Goal: Information Seeking & Learning: Learn about a topic

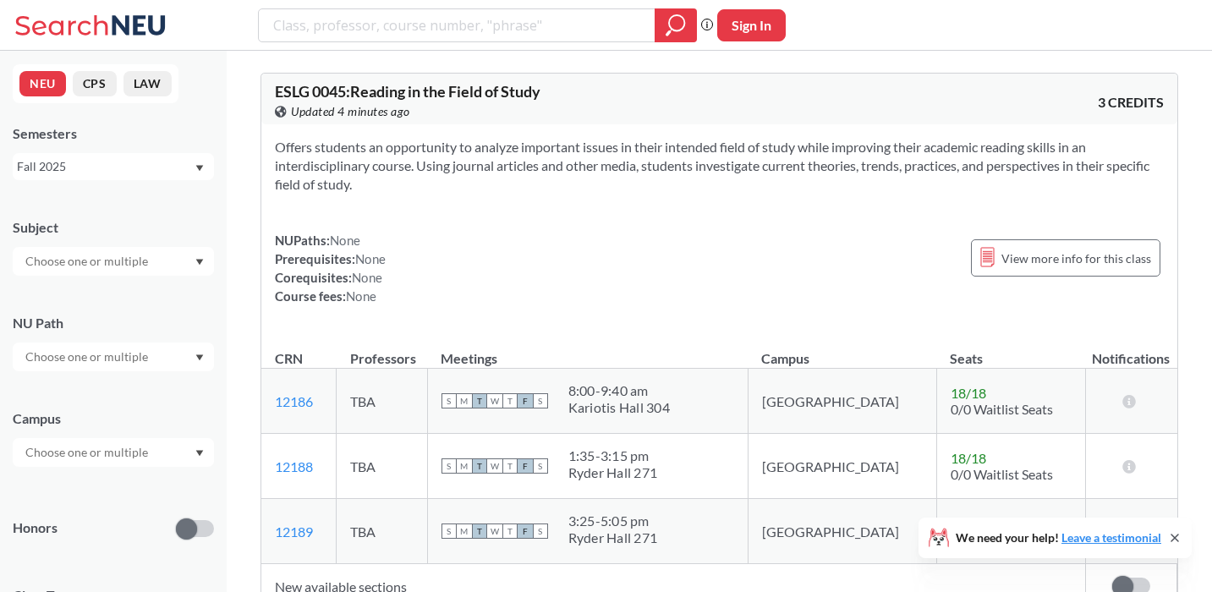
click at [74, 264] on input "text" at bounding box center [88, 261] width 142 height 20
type input "sp"
click at [49, 289] on span "SPNS" at bounding box center [38, 291] width 32 height 19
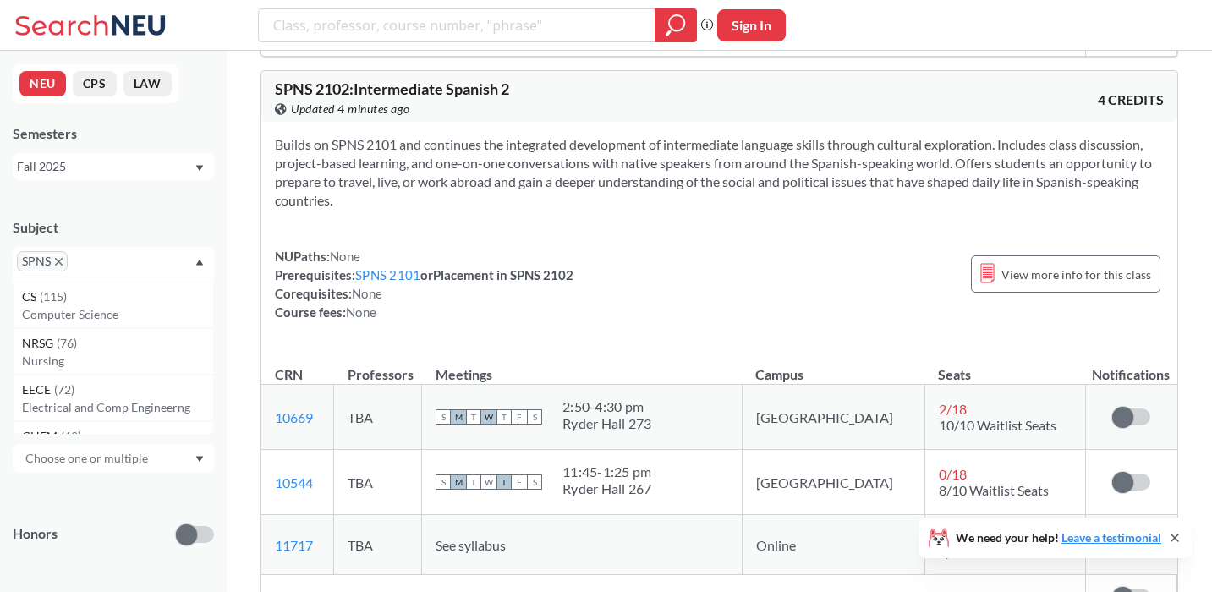
scroll to position [3127, 0]
click at [58, 262] on icon "X to remove pill" at bounding box center [59, 262] width 8 height 8
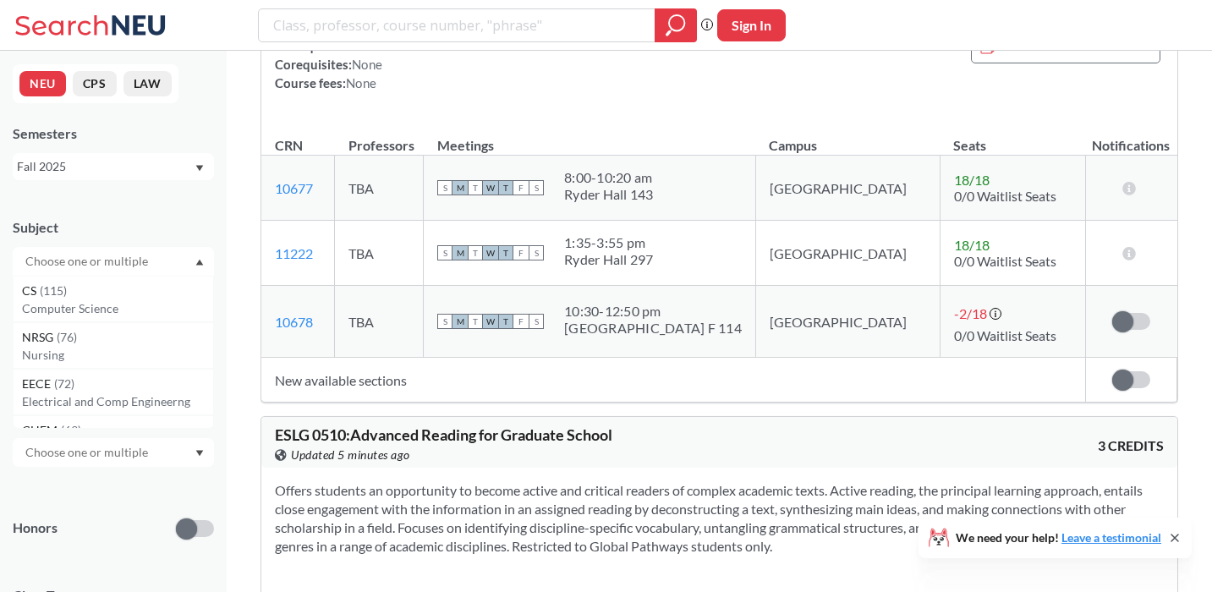
click at [58, 262] on input "text" at bounding box center [88, 261] width 142 height 20
type input "art"
click at [89, 300] on p "Art - Design" at bounding box center [117, 308] width 191 height 17
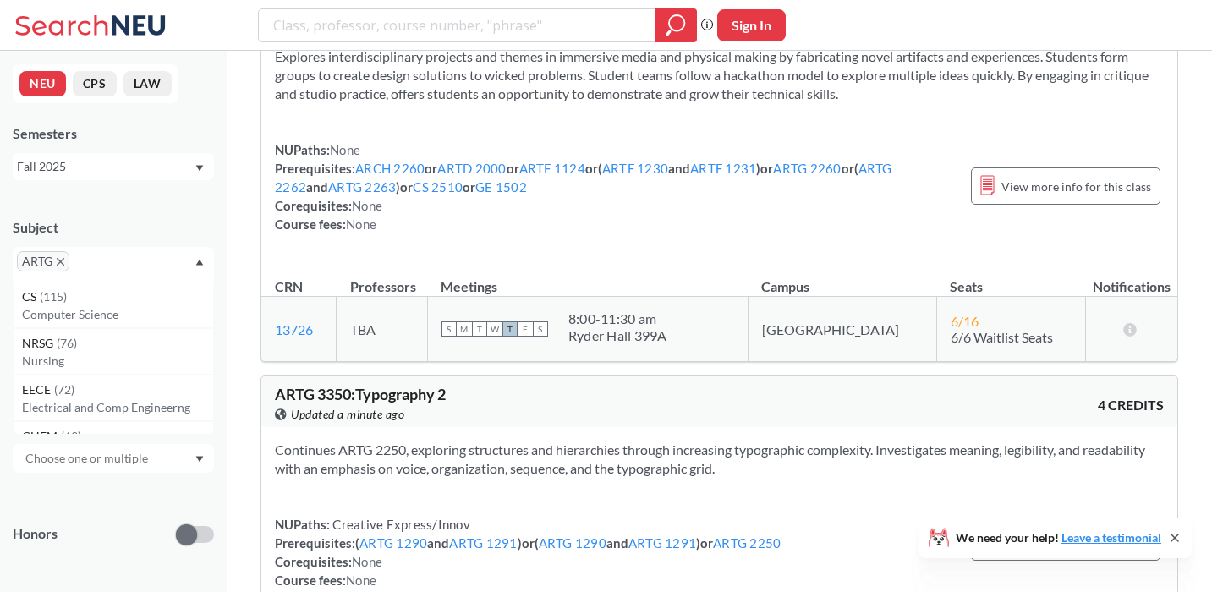
scroll to position [6123, 0]
click at [62, 262] on icon "X to remove pill" at bounding box center [61, 262] width 8 height 8
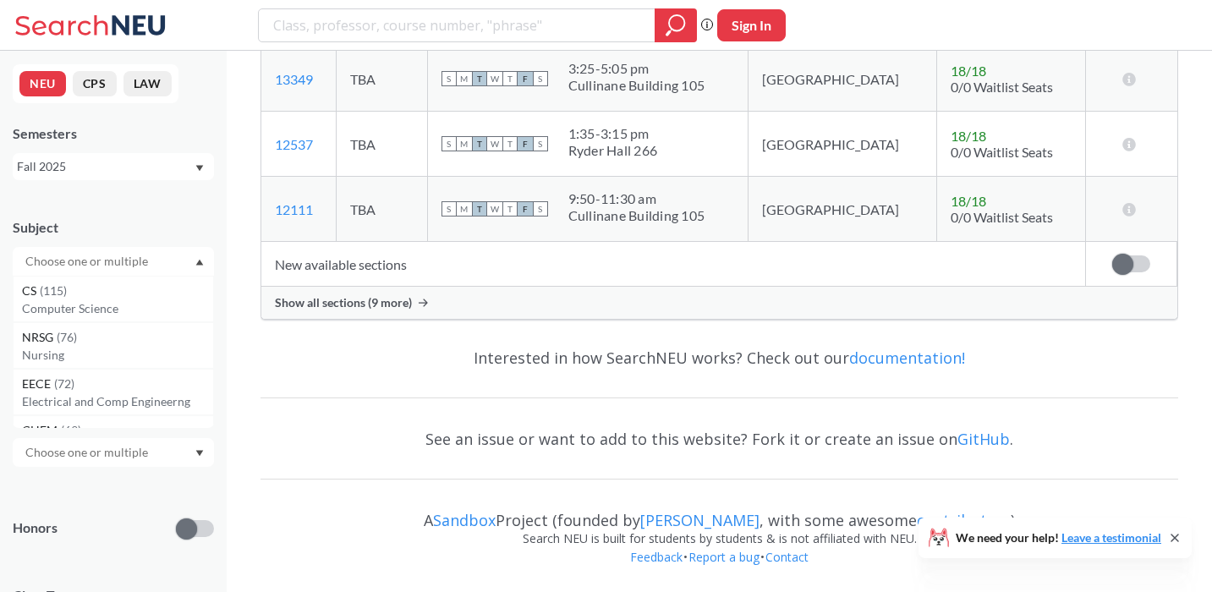
scroll to position [5517, 0]
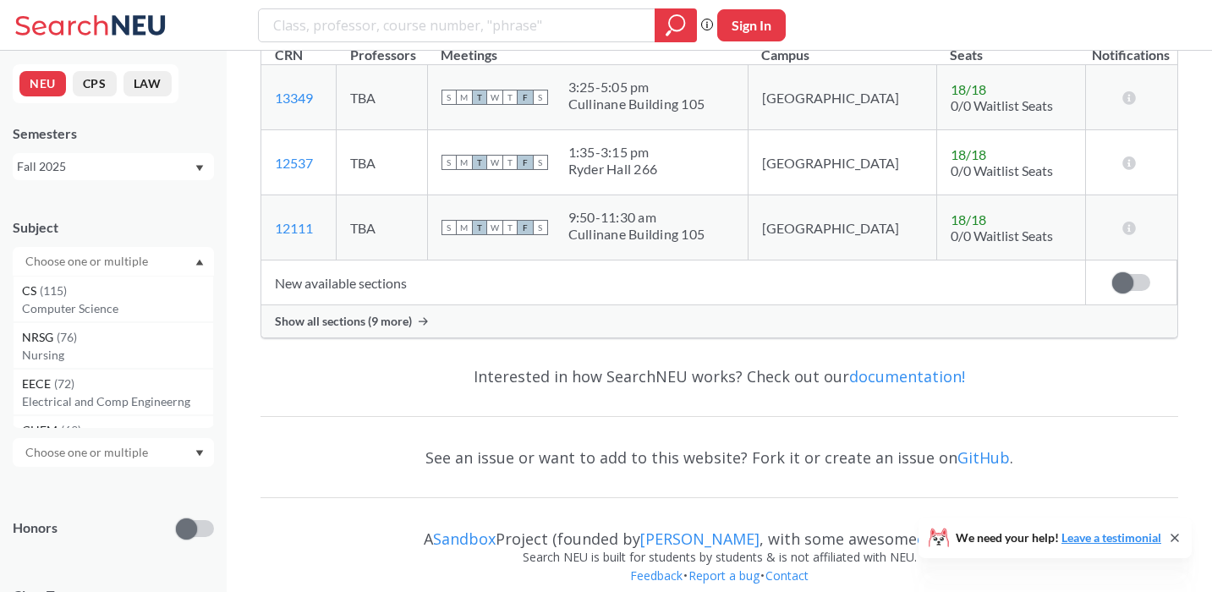
click at [62, 262] on input "text" at bounding box center [88, 261] width 142 height 20
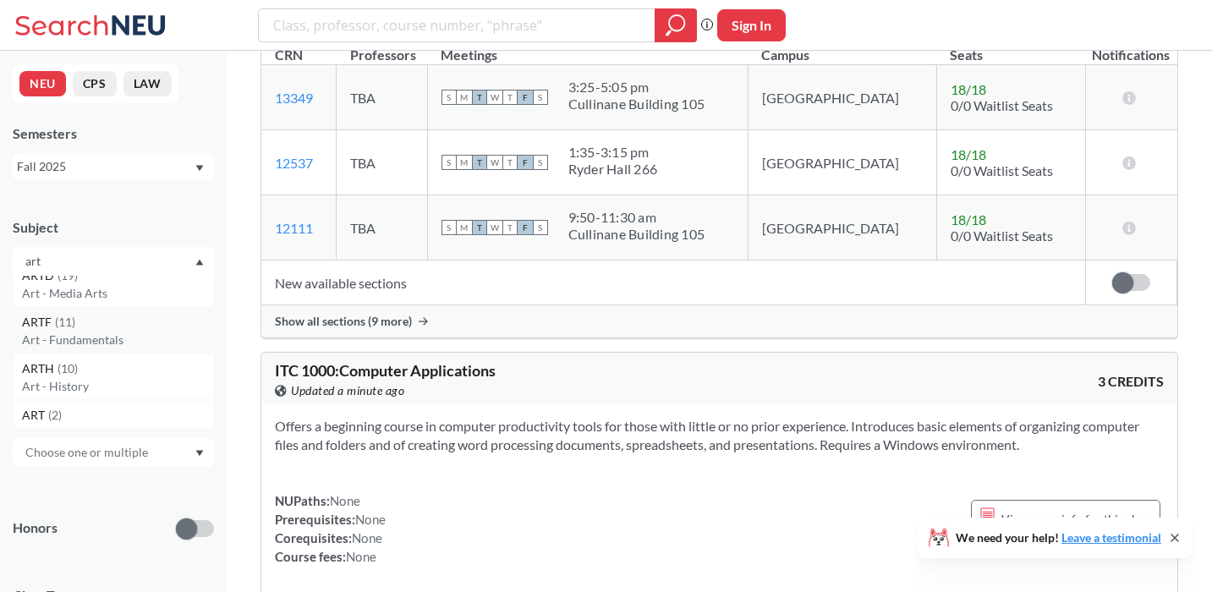
scroll to position [0, 0]
type input "art"
click at [94, 353] on p "Art - Media Arts" at bounding box center [117, 355] width 191 height 17
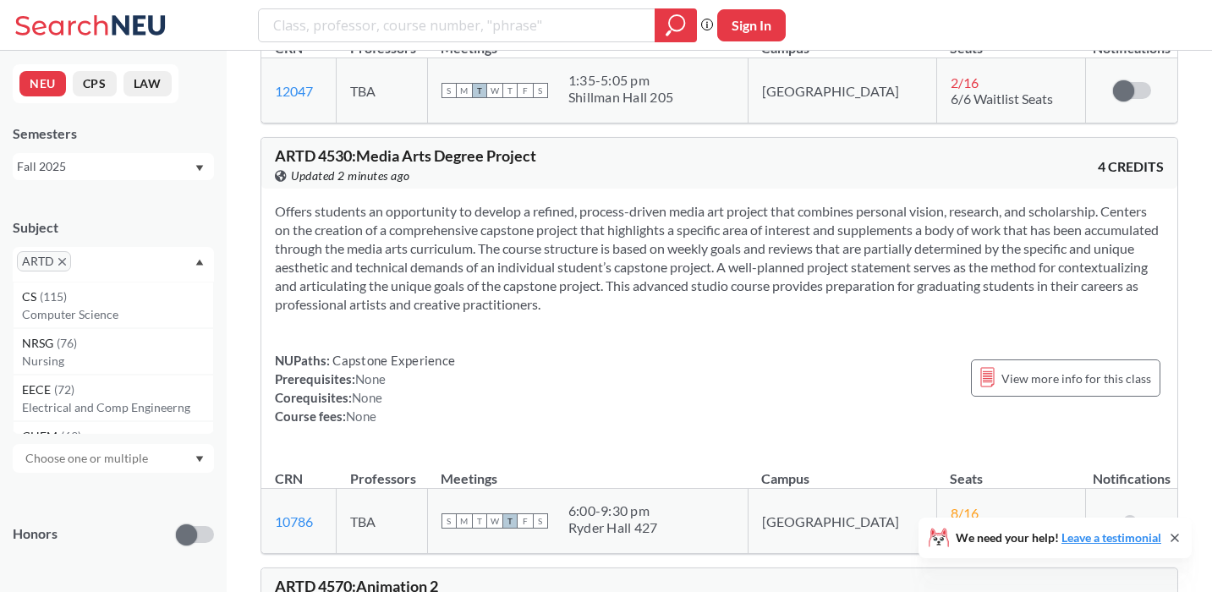
scroll to position [6478, 0]
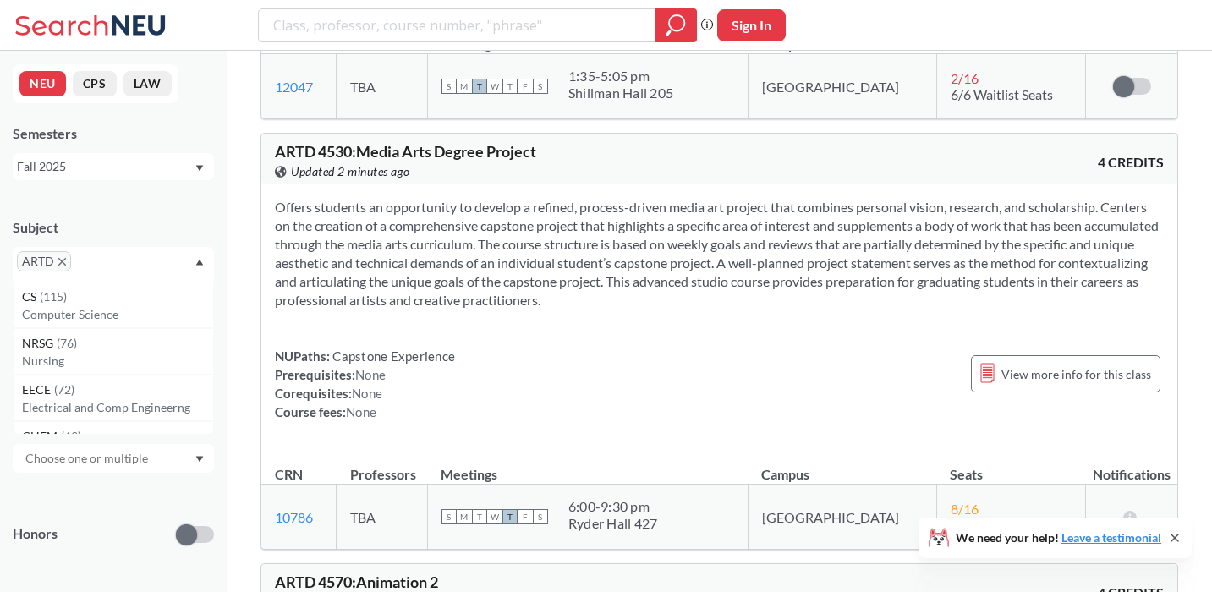
click at [65, 260] on span "ARTD" at bounding box center [44, 261] width 54 height 20
click at [62, 262] on icon "X to remove pill" at bounding box center [62, 262] width 8 height 8
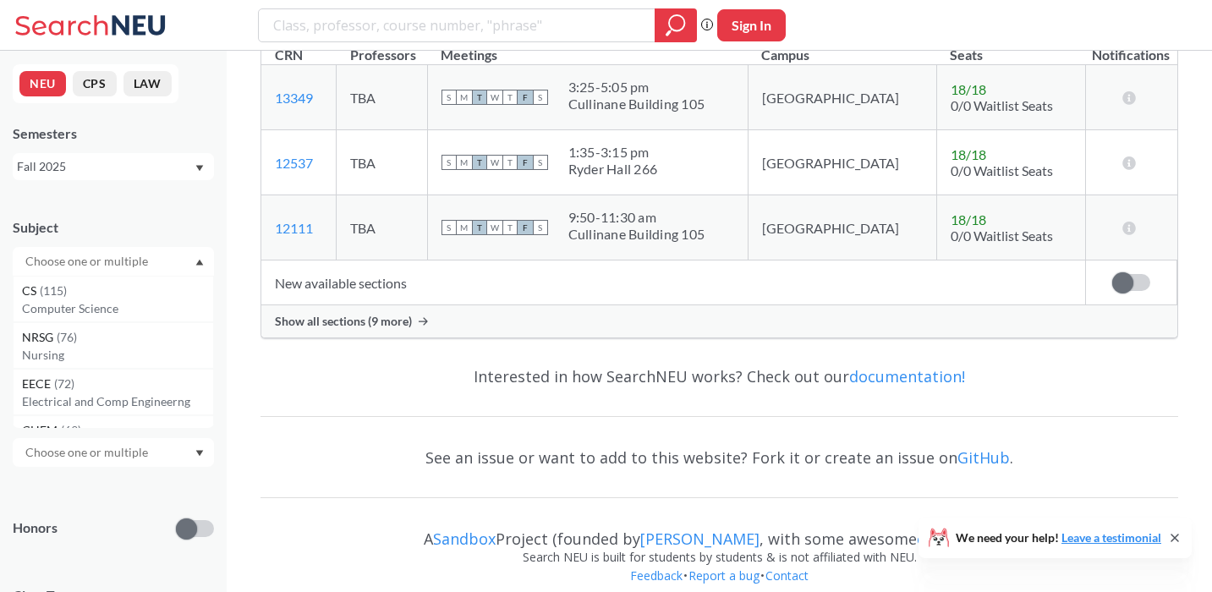
scroll to position [6478, 0]
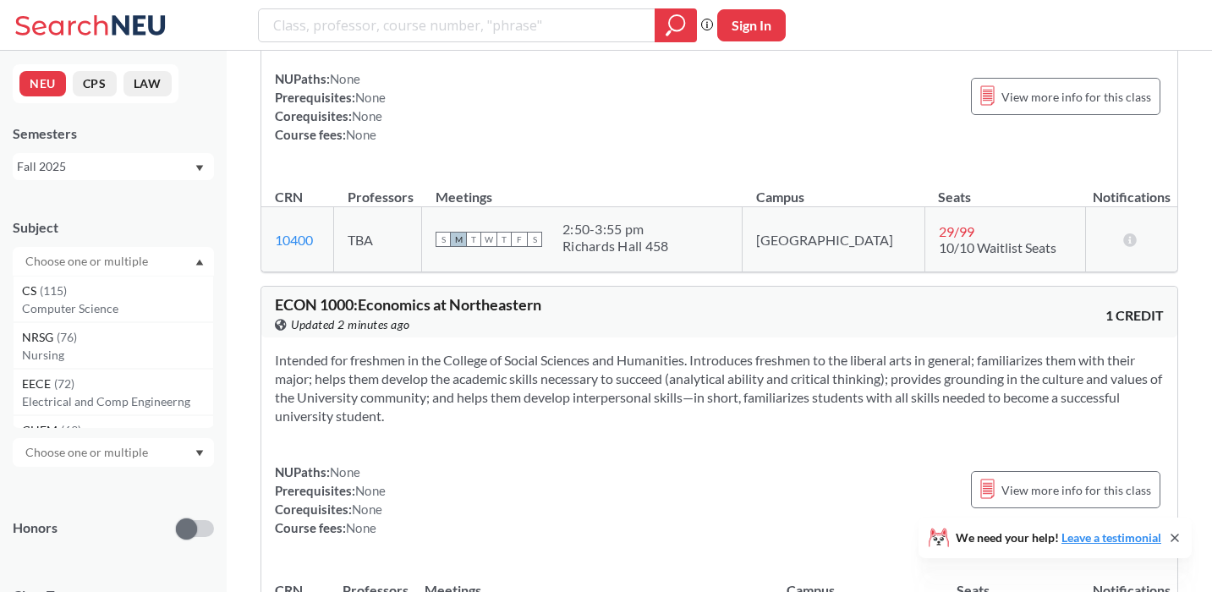
click at [62, 262] on input "text" at bounding box center [88, 261] width 142 height 20
type input "art"
click at [55, 379] on span "( 11 )" at bounding box center [65, 383] width 20 height 14
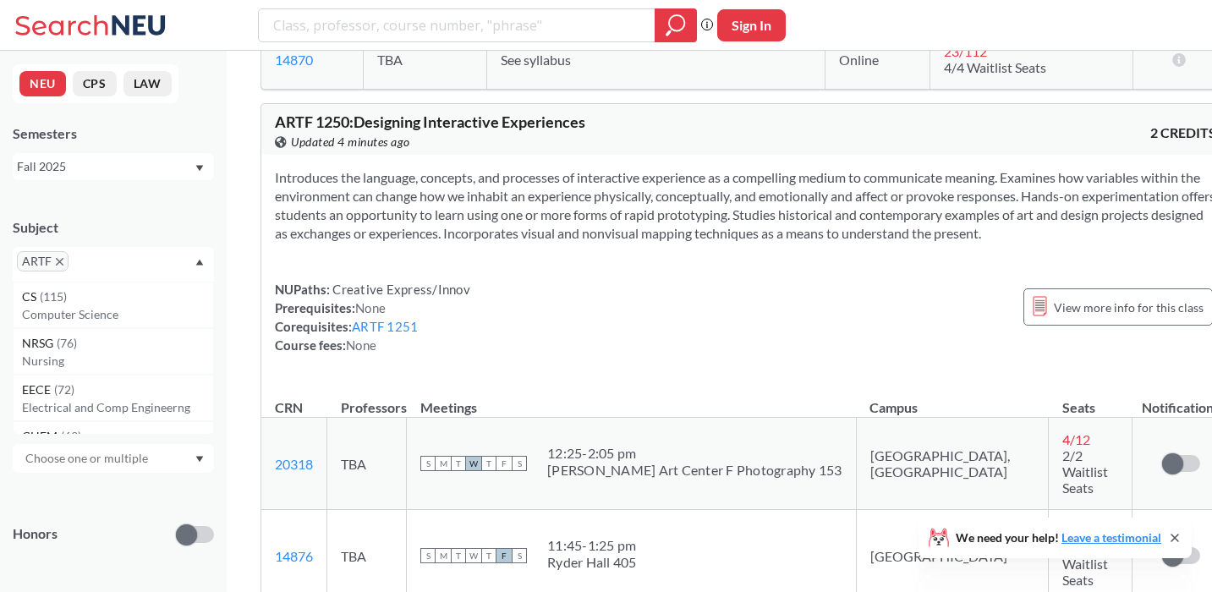
scroll to position [4658, 0]
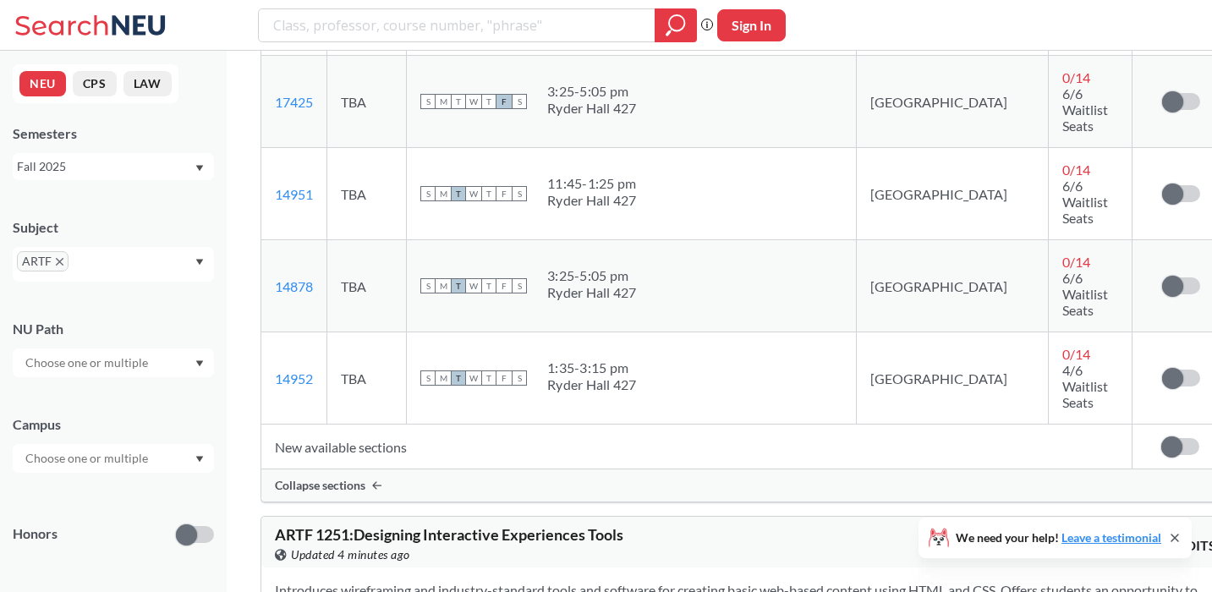
scroll to position [5470, 0]
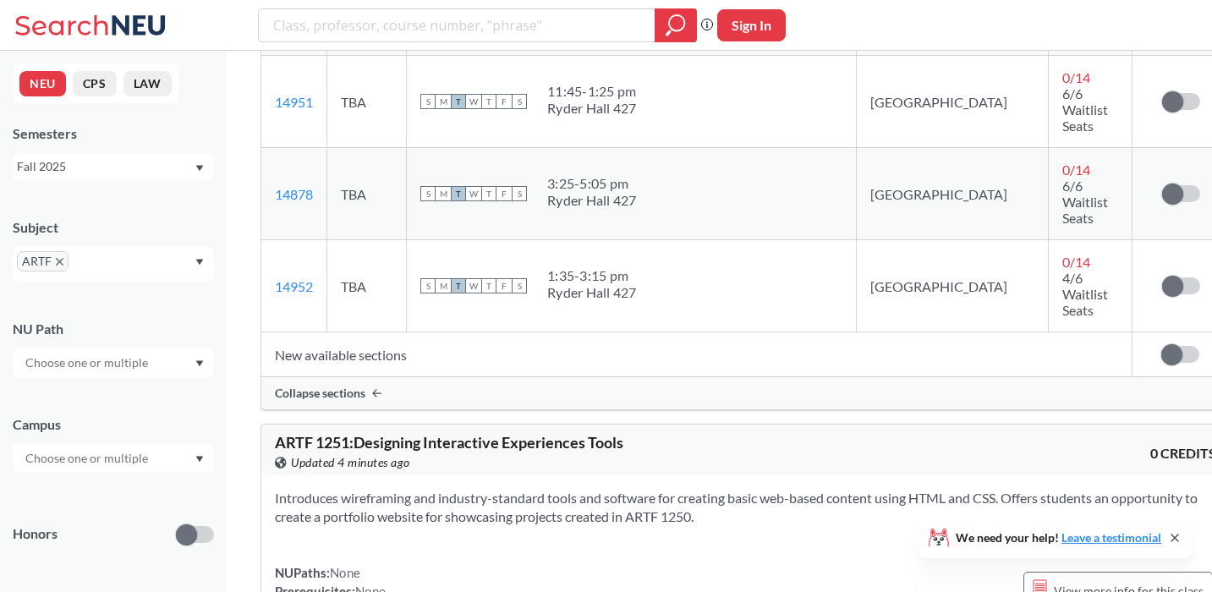
click at [60, 260] on icon "X to remove pill" at bounding box center [60, 262] width 8 height 8
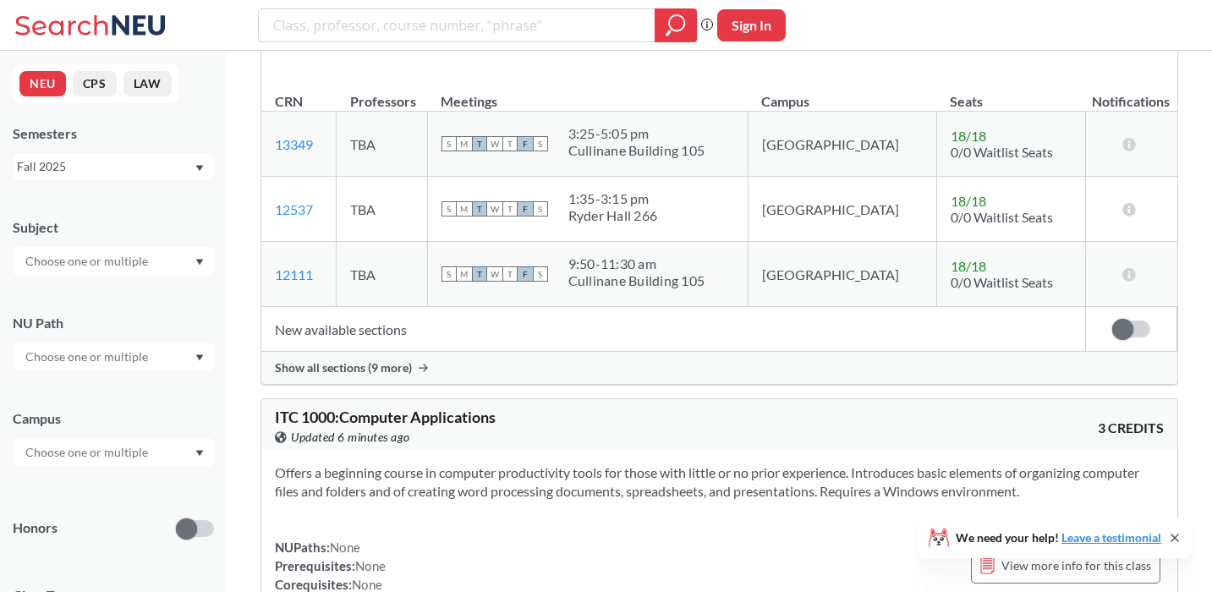
click at [60, 260] on input "text" at bounding box center [88, 261] width 142 height 20
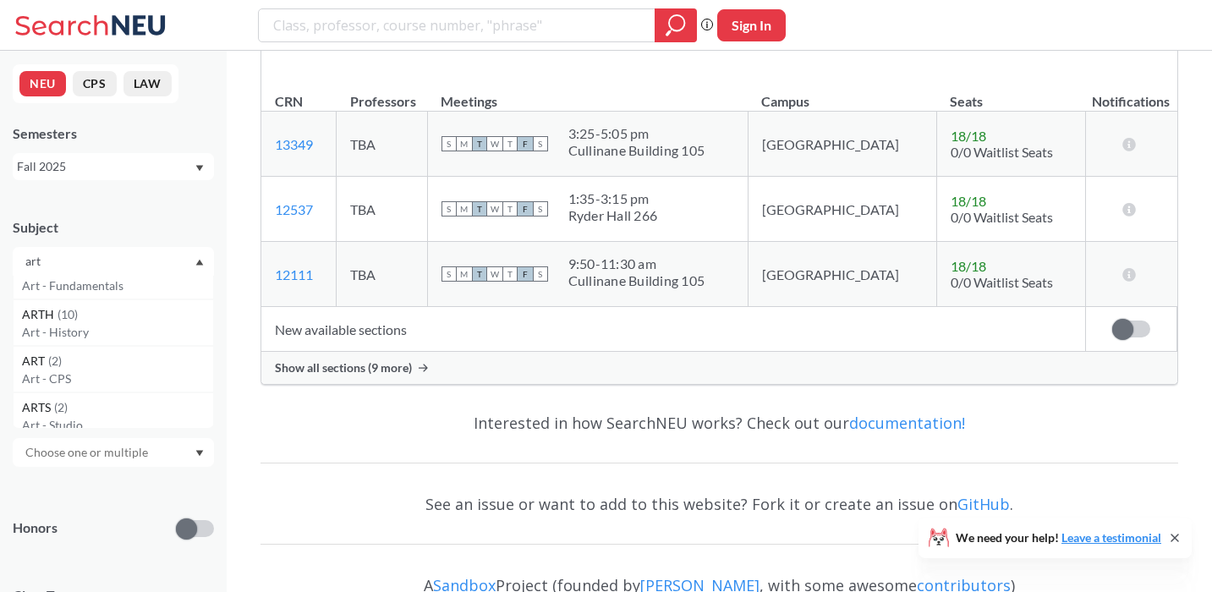
scroll to position [123, 0]
type input "art"
click at [65, 300] on span "( 10 )" at bounding box center [67, 307] width 20 height 14
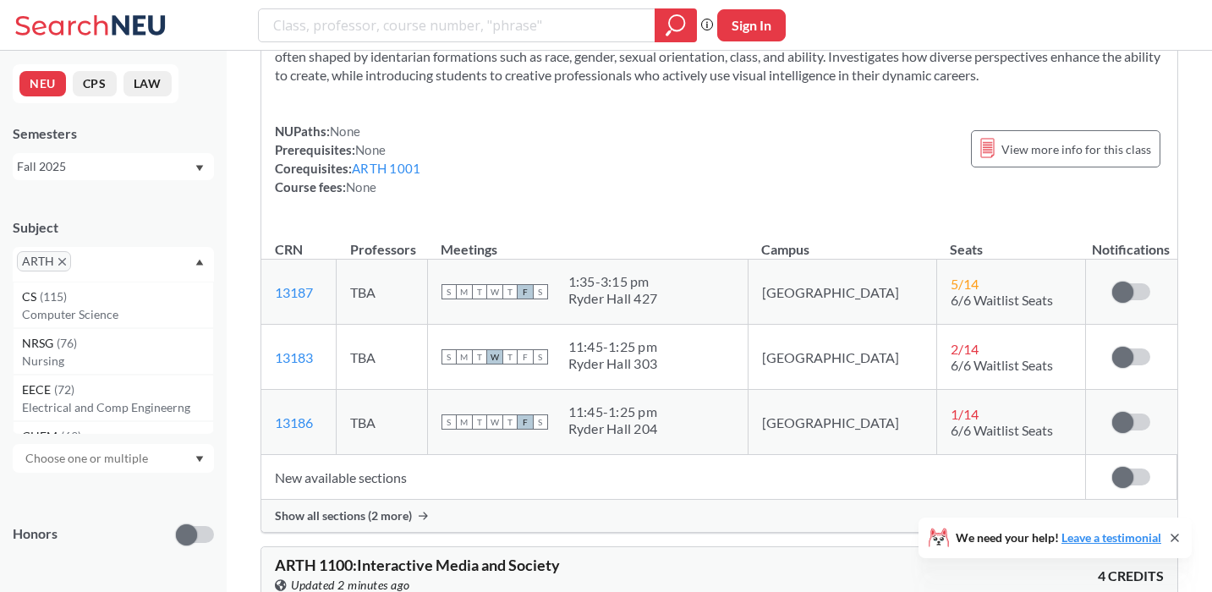
scroll to position [635, 0]
click at [347, 515] on span "Show all sections (2 more)" at bounding box center [343, 514] width 137 height 15
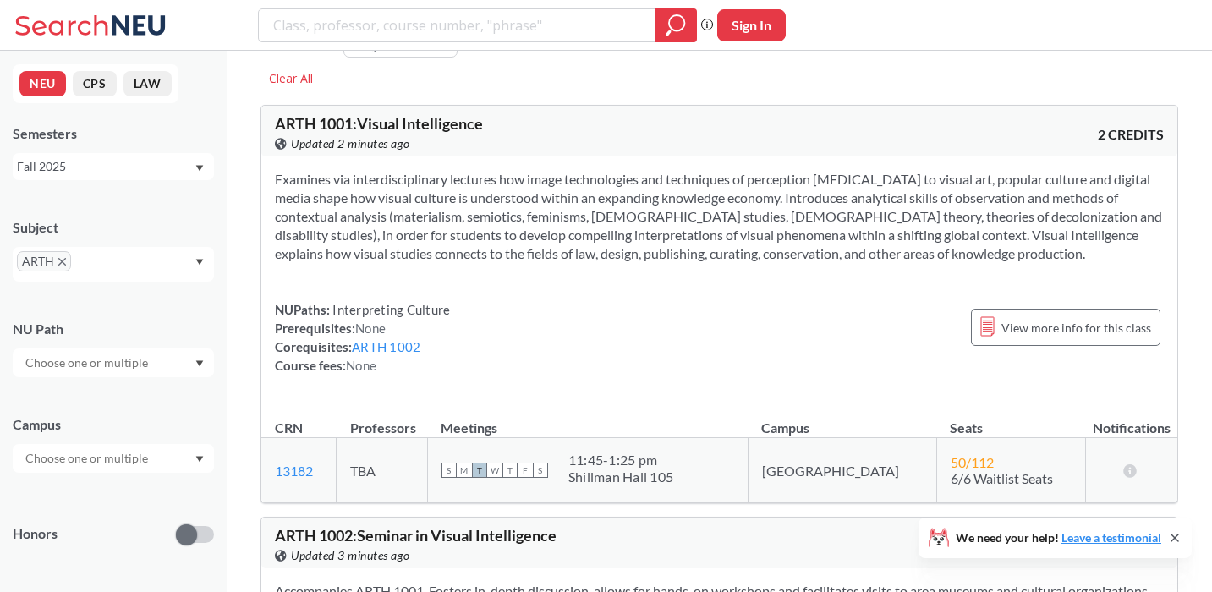
scroll to position [0, 0]
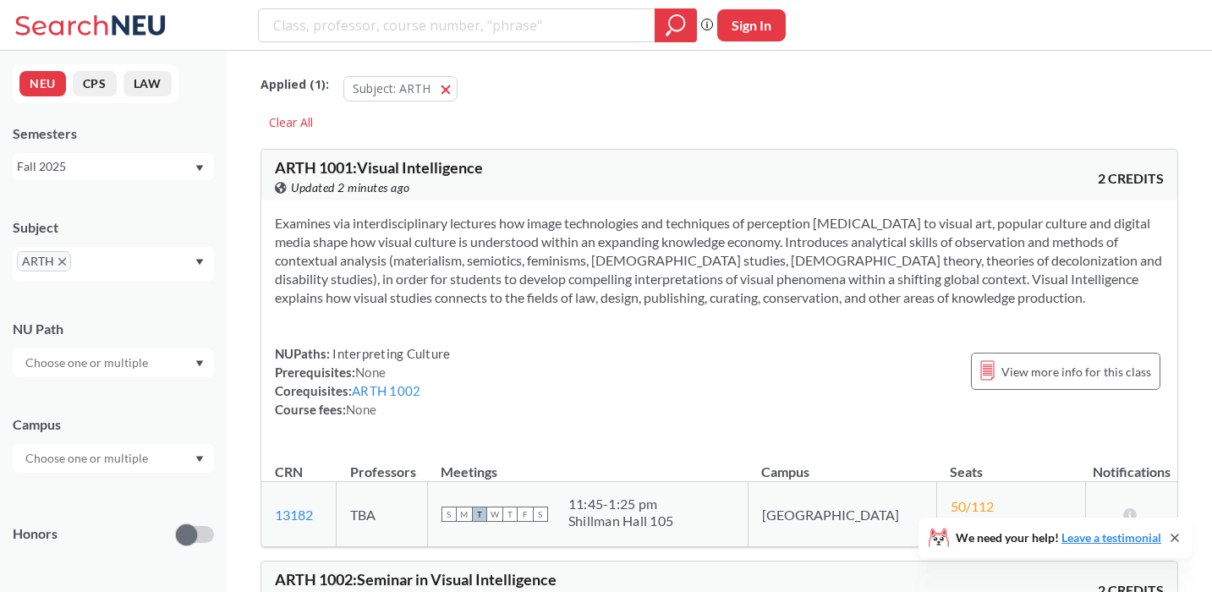
click at [63, 264] on icon "X to remove pill" at bounding box center [62, 262] width 8 height 8
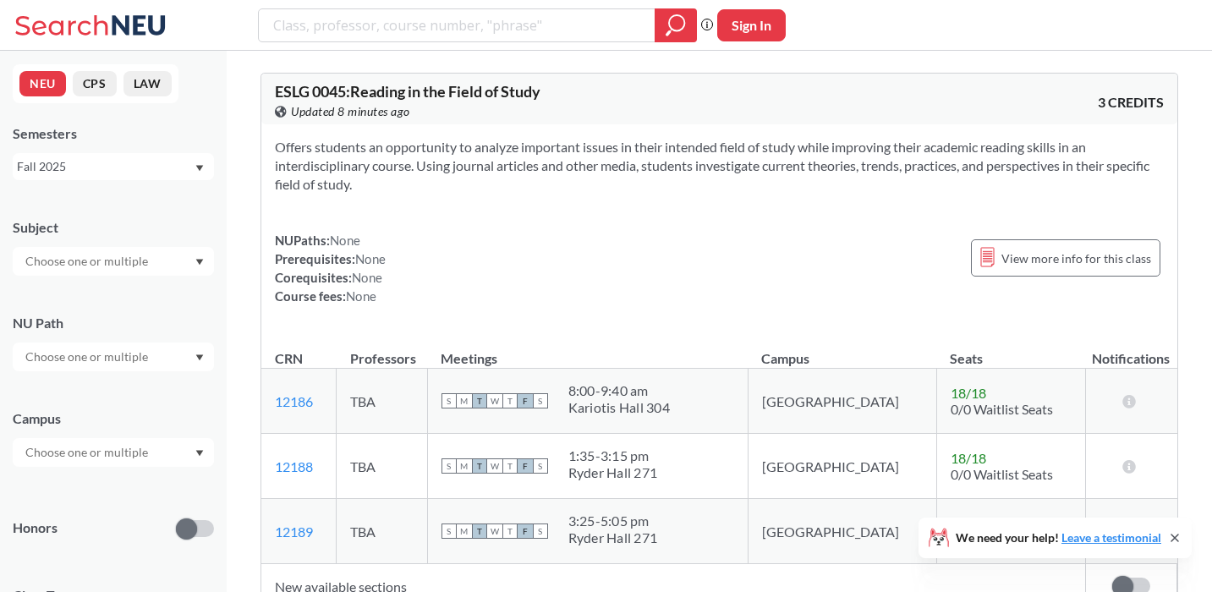
click at [63, 264] on input "text" at bounding box center [88, 261] width 142 height 20
type input "art"
click at [44, 296] on span "ARTG" at bounding box center [39, 291] width 34 height 19
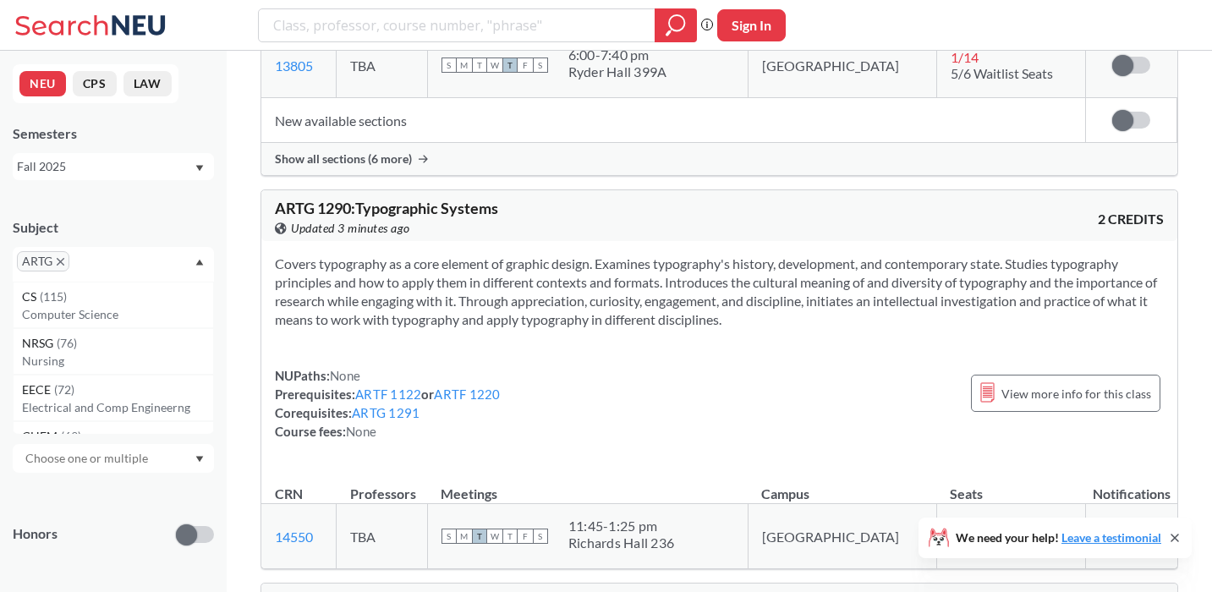
scroll to position [1967, 0]
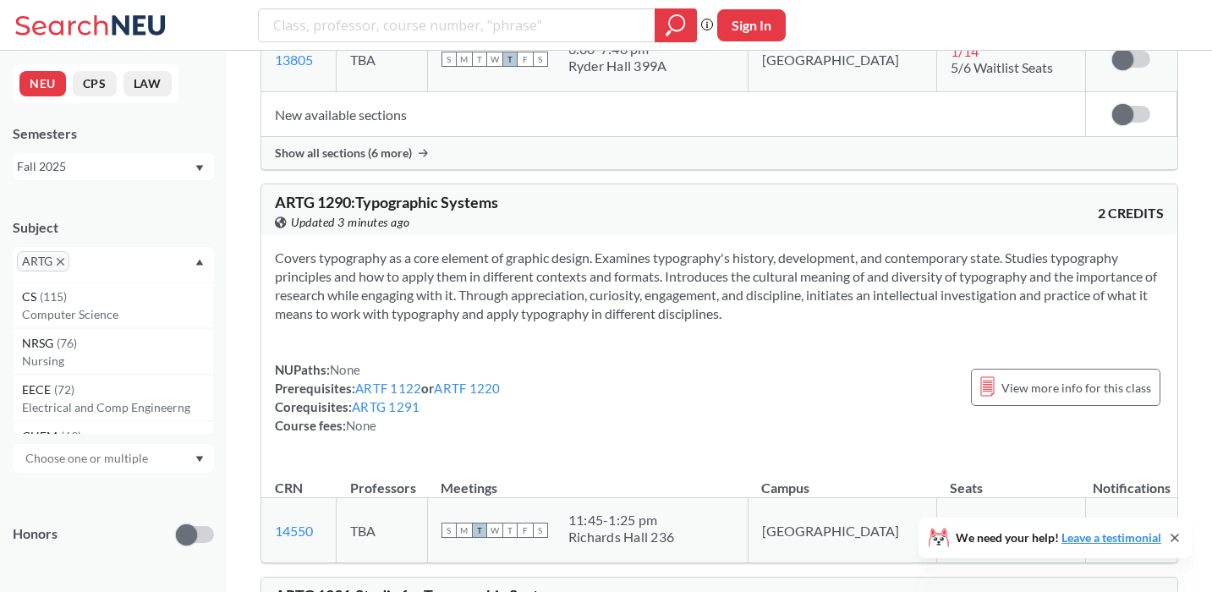
click at [319, 145] on span "Show all sections (6 more)" at bounding box center [343, 152] width 137 height 15
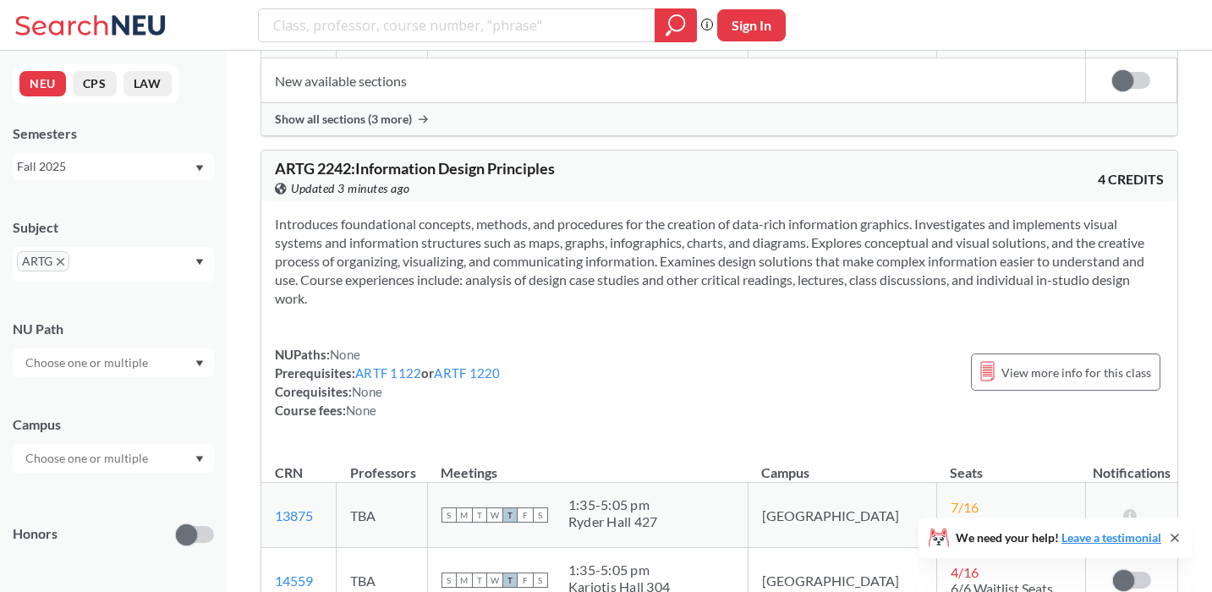
scroll to position [3407, 0]
